Goal: Task Accomplishment & Management: Complete application form

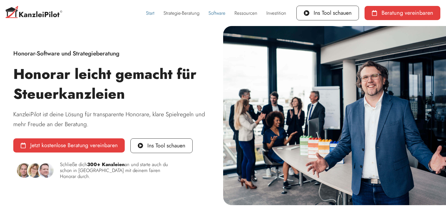
click at [218, 11] on link "Software" at bounding box center [217, 12] width 26 height 13
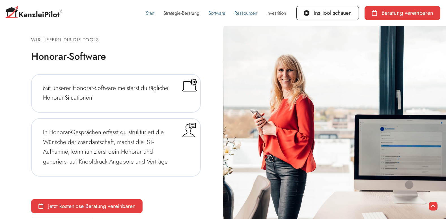
click at [242, 13] on link "Ressourcen" at bounding box center [246, 12] width 32 height 13
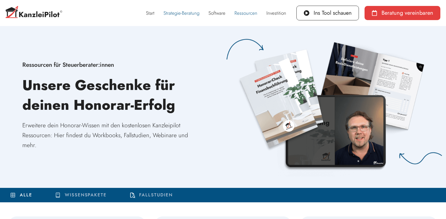
click at [186, 14] on link "Strategie-Beratung" at bounding box center [181, 12] width 45 height 13
click at [220, 13] on link "Software" at bounding box center [217, 12] width 26 height 13
click at [338, 14] on span "Ins Tool schauen" at bounding box center [332, 13] width 38 height 6
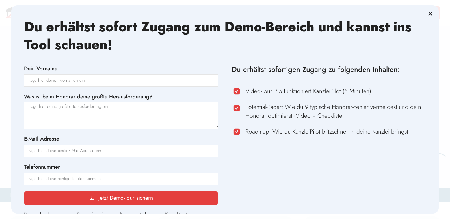
click at [145, 82] on input "Dein Vorname" at bounding box center [121, 80] width 194 height 12
type input "Andi"
click at [113, 154] on input "E-Mail Adresse" at bounding box center [121, 150] width 194 height 12
type input "[EMAIL_ADDRESS][DOMAIN_NAME]"
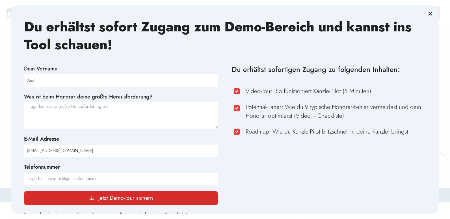
click at [123, 201] on span "Jetzt Demo-Tour sichern" at bounding box center [125, 198] width 55 height 6
